Goal: Transaction & Acquisition: Purchase product/service

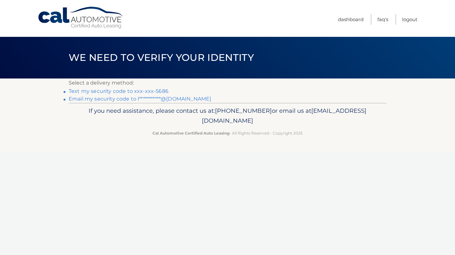
click at [149, 89] on link "Text my security code to xxx-xxx-5686" at bounding box center [119, 91] width 100 height 6
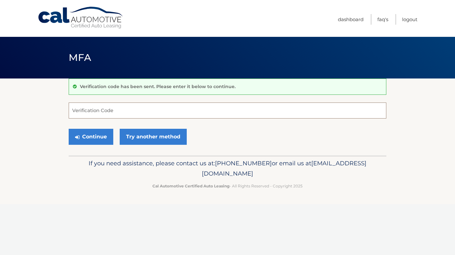
click at [131, 105] on input "Verification Code" at bounding box center [228, 111] width 318 height 16
type input "722657"
click at [101, 135] on button "Continue" at bounding box center [91, 137] width 45 height 16
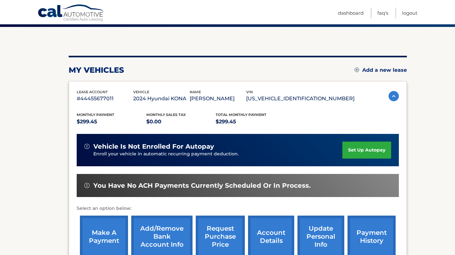
scroll to position [57, 0]
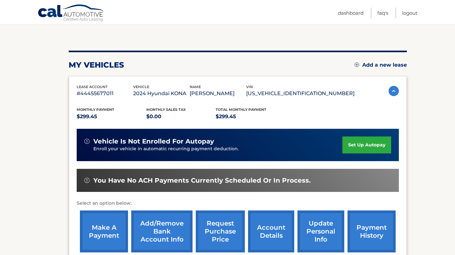
click at [102, 228] on link "make a payment" at bounding box center [104, 232] width 48 height 42
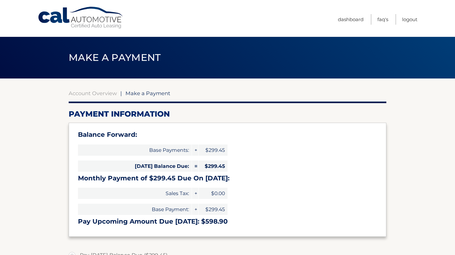
select select "YjJjYjM5YzUtNzM0Ny00OTQ2LTgxZDktNWYxMDYyZmUwM2My"
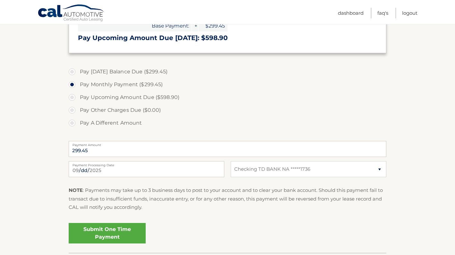
scroll to position [184, 0]
click at [111, 231] on link "Submit One Time Payment" at bounding box center [107, 233] width 77 height 21
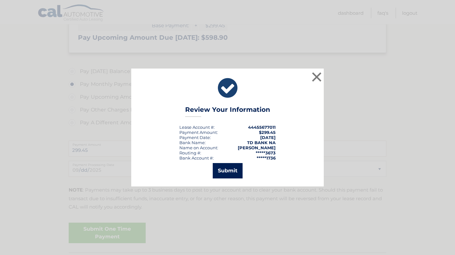
click at [227, 171] on button "Submit" at bounding box center [228, 170] width 30 height 15
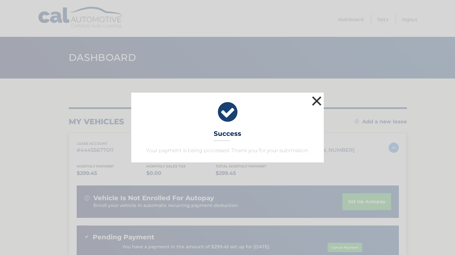
click at [318, 99] on button "×" at bounding box center [316, 101] width 13 height 13
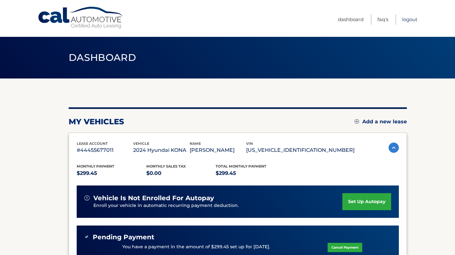
click at [413, 18] on link "Logout" at bounding box center [409, 19] width 15 height 11
